Goal: Task Accomplishment & Management: Use online tool/utility

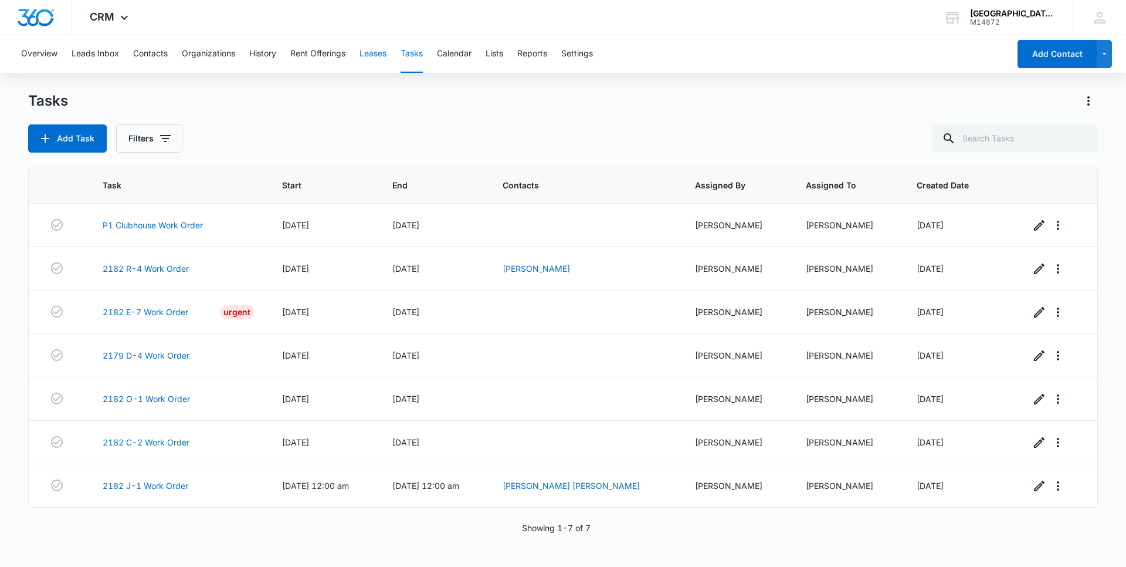
click at [378, 53] on button "Leases" at bounding box center [373, 54] width 27 height 38
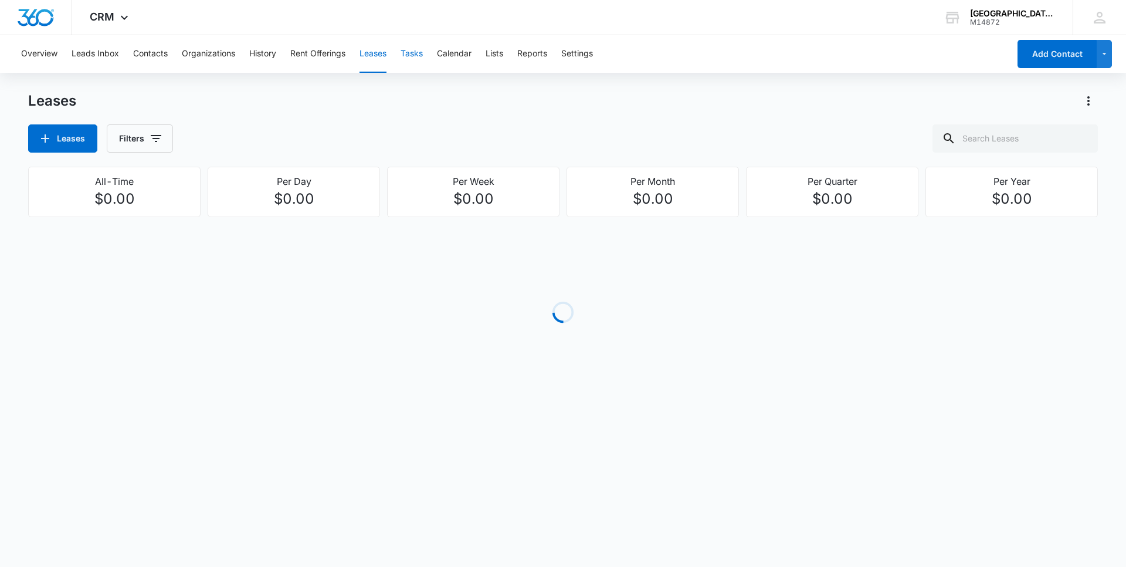
click at [409, 60] on button "Tasks" at bounding box center [412, 54] width 22 height 38
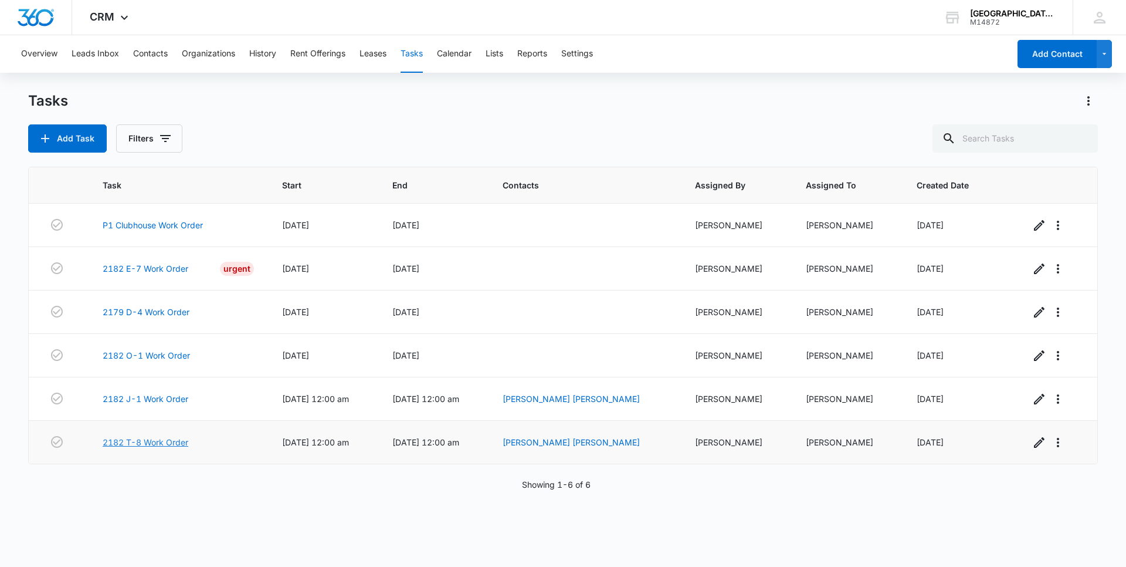
click at [143, 440] on link "2182 T-8 Work Order" at bounding box center [146, 442] width 86 height 12
